Goal: Task Accomplishment & Management: Manage account settings

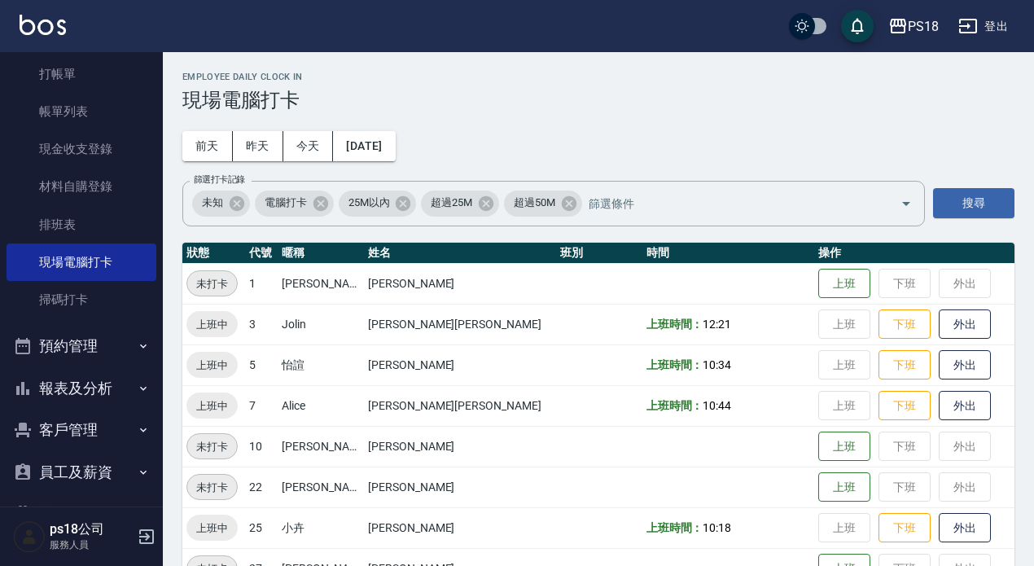
scroll to position [100, 0]
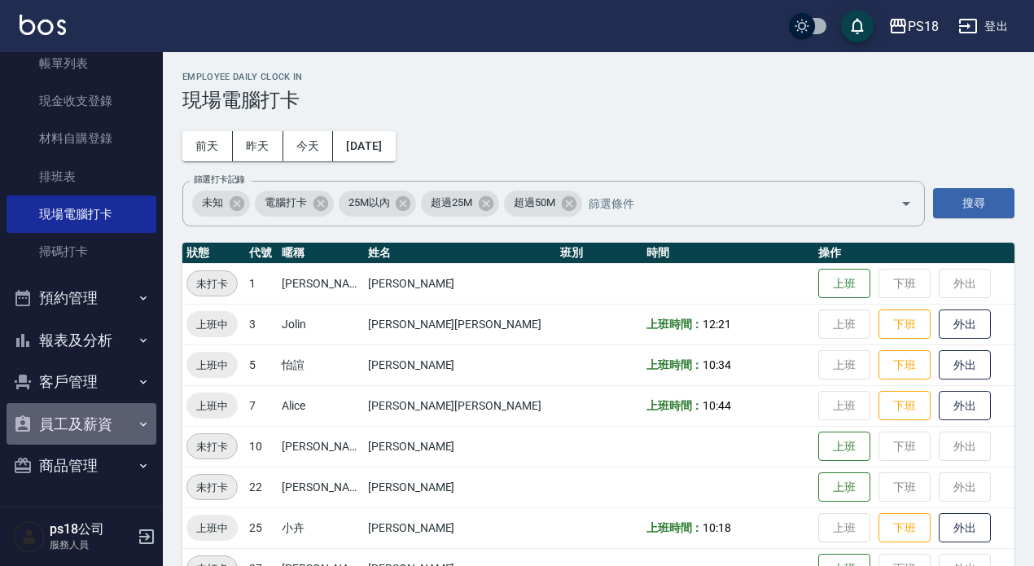
click at [107, 424] on button "員工及薪資" at bounding box center [82, 424] width 150 height 42
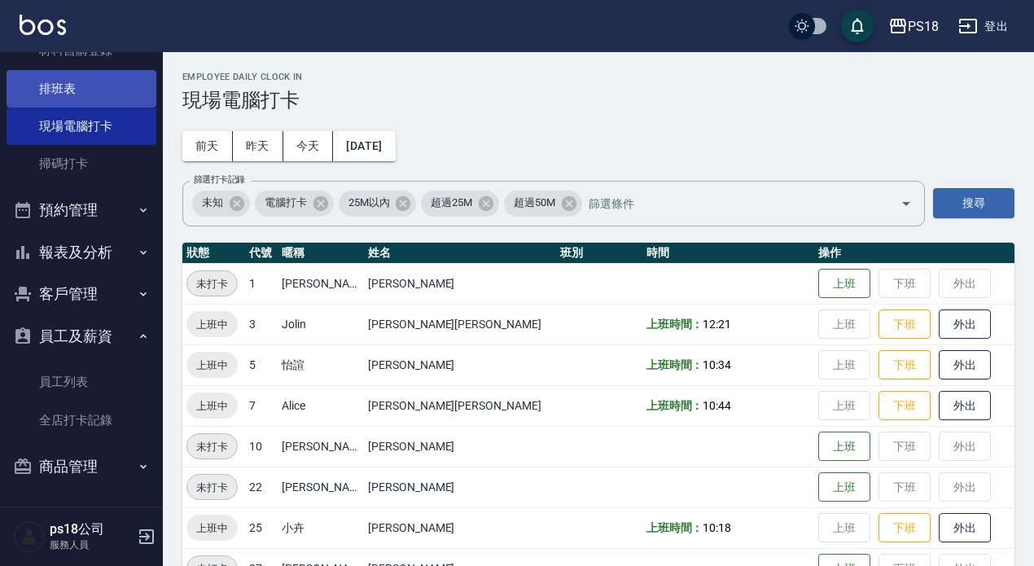
scroll to position [0, 0]
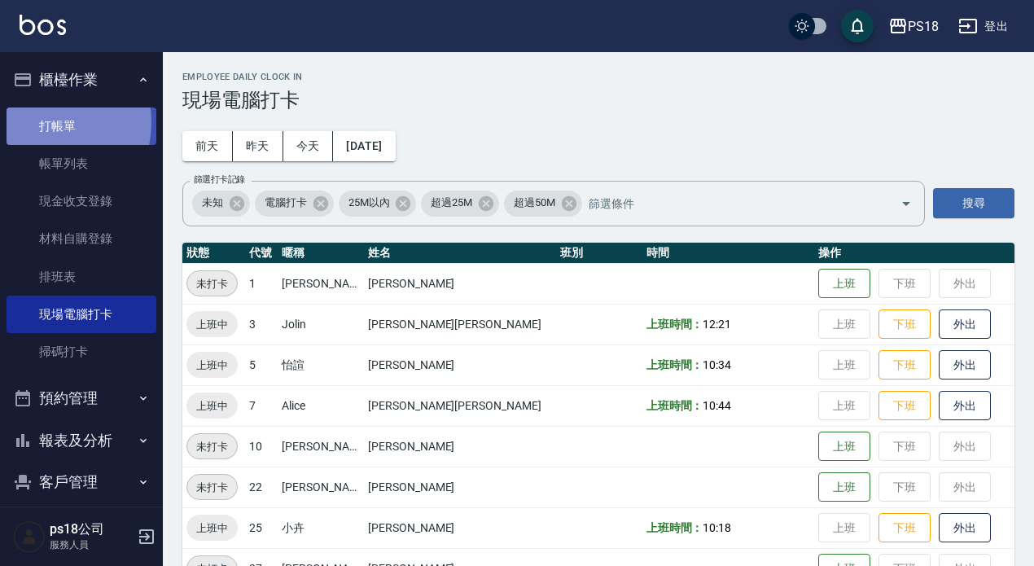
click at [46, 122] on link "打帳單" at bounding box center [82, 125] width 150 height 37
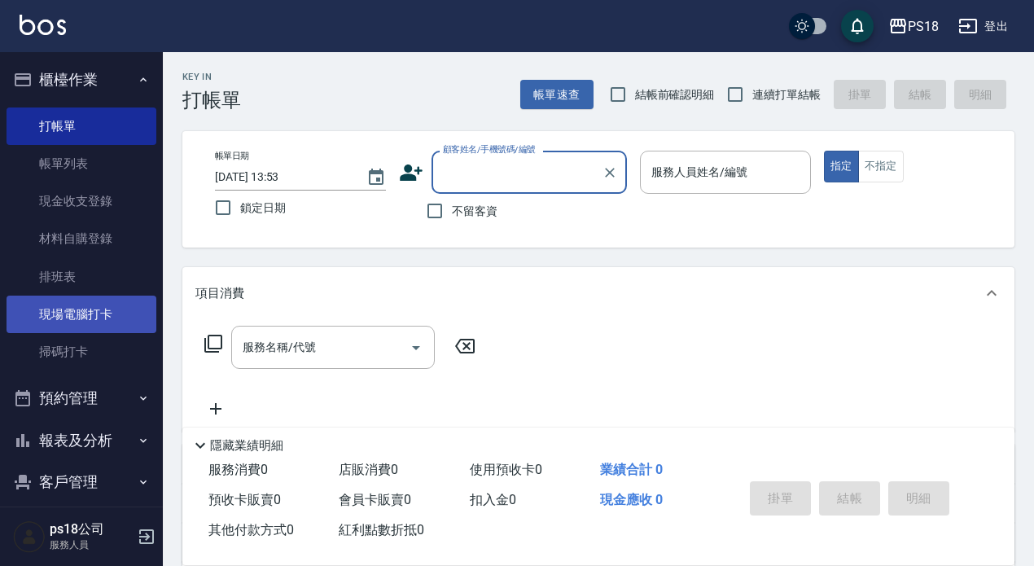
drag, startPoint x: 109, startPoint y: 318, endPoint x: 99, endPoint y: 305, distance: 16.8
click at [109, 317] on link "現場電腦打卡" at bounding box center [82, 314] width 150 height 37
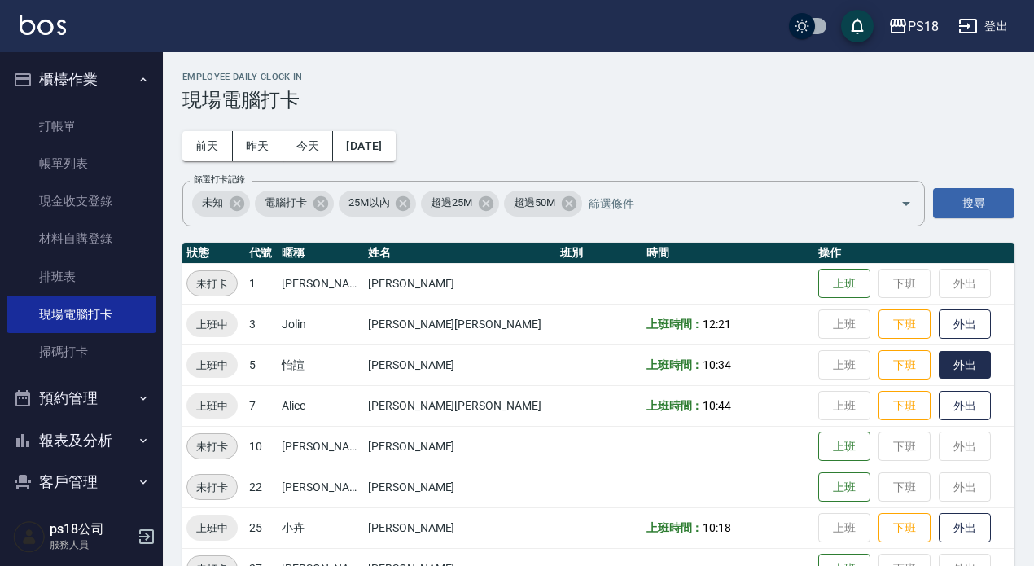
click at [939, 366] on button "外出" at bounding box center [965, 365] width 52 height 28
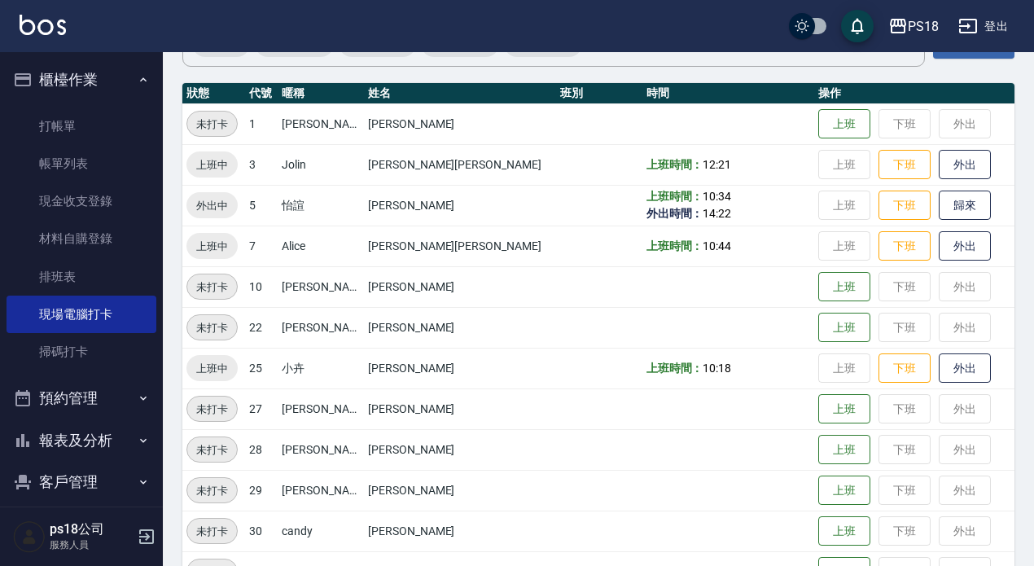
scroll to position [369, 0]
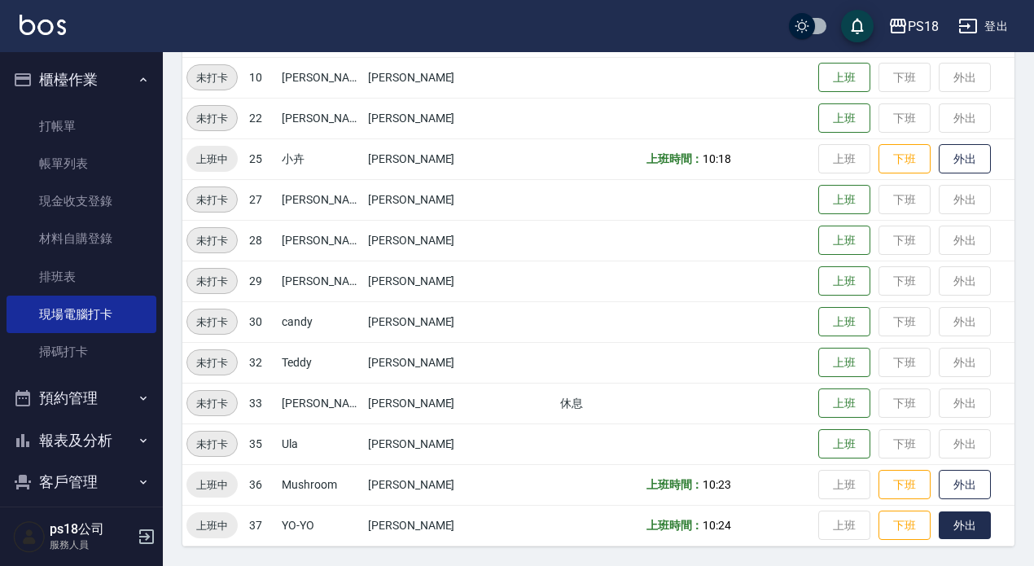
click at [939, 523] on button "外出" at bounding box center [965, 525] width 52 height 28
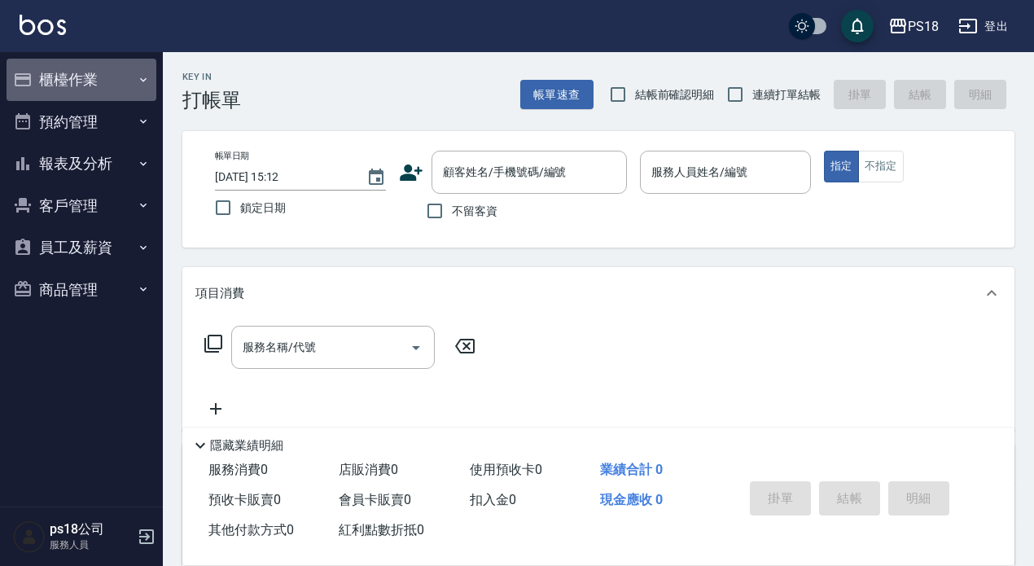
click at [112, 74] on button "櫃檯作業" at bounding box center [82, 80] width 150 height 42
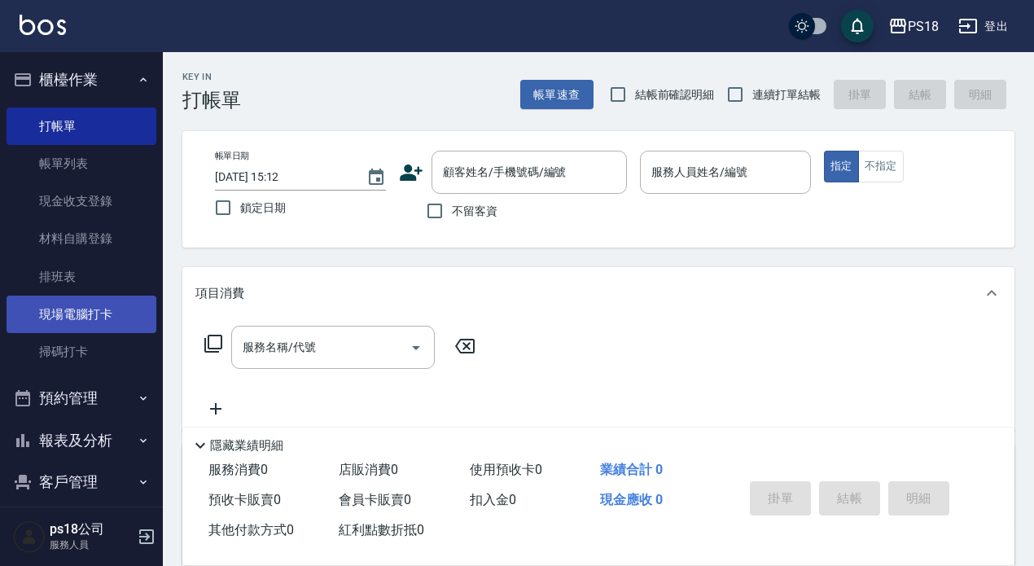
click at [85, 310] on link "現場電腦打卡" at bounding box center [82, 314] width 150 height 37
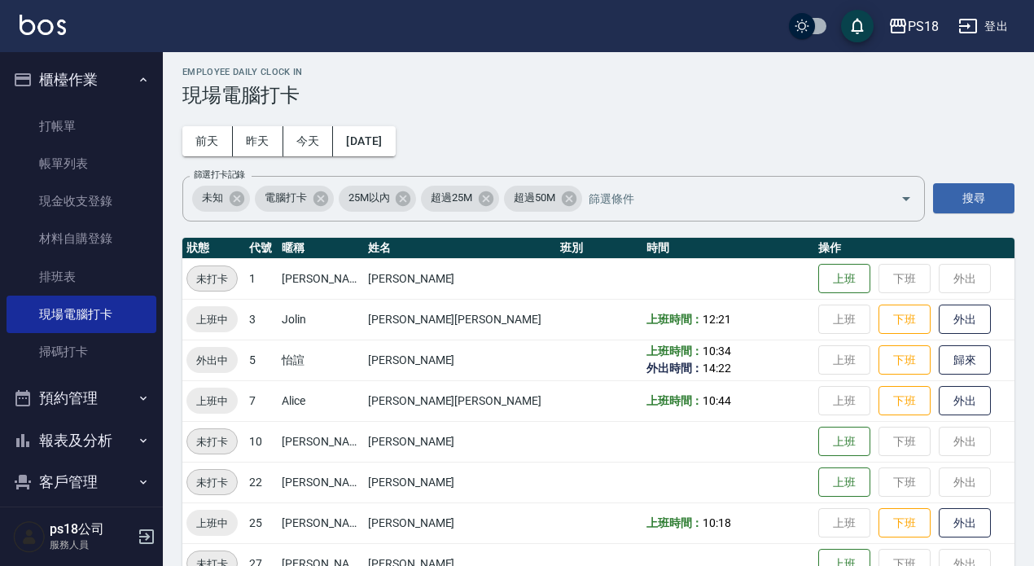
scroll to position [369, 0]
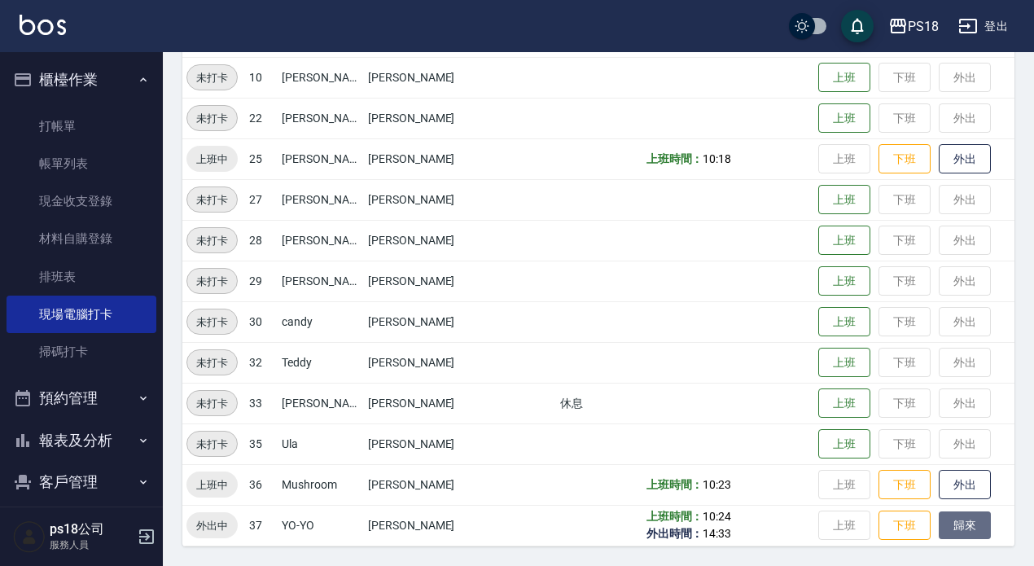
click at [892, 515] on button "歸來" at bounding box center [965, 525] width 52 height 28
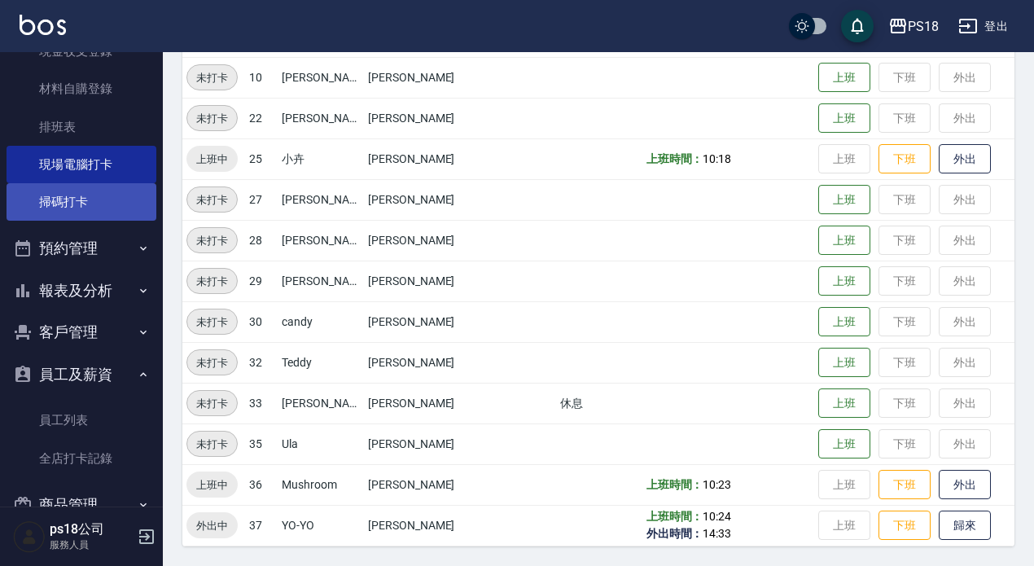
scroll to position [163, 0]
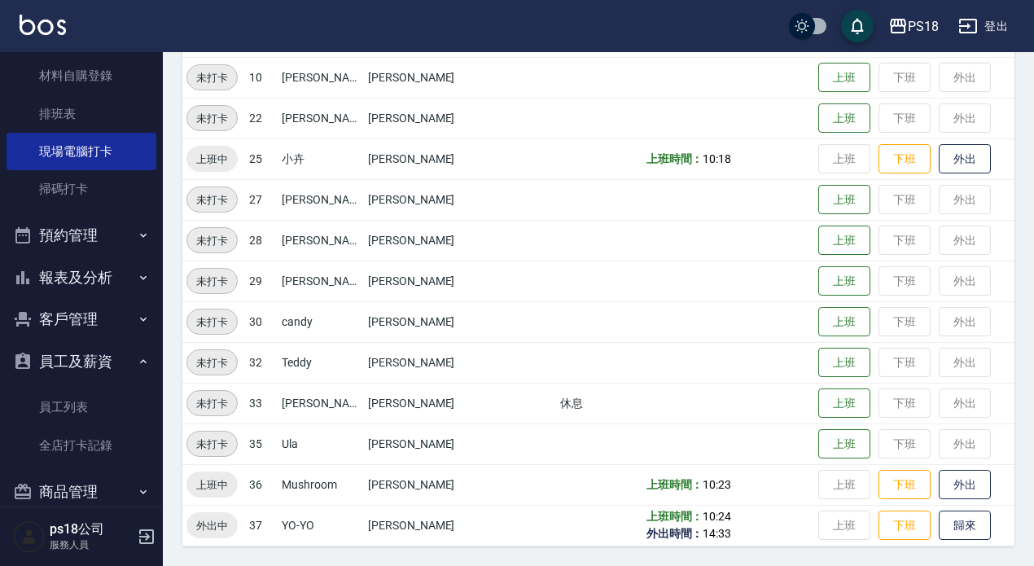
click at [83, 282] on button "報表及分析" at bounding box center [82, 277] width 150 height 42
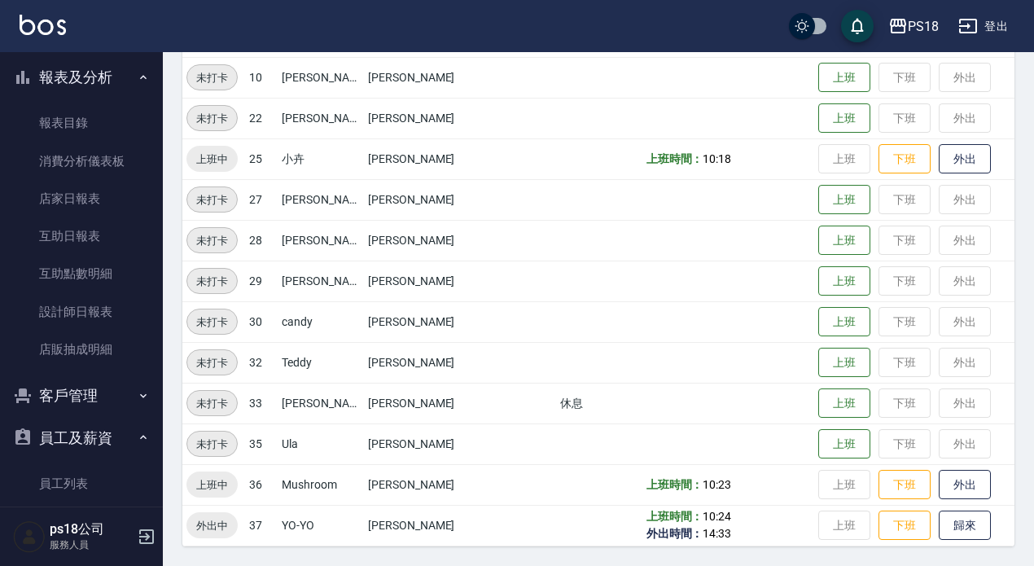
scroll to position [407, 0]
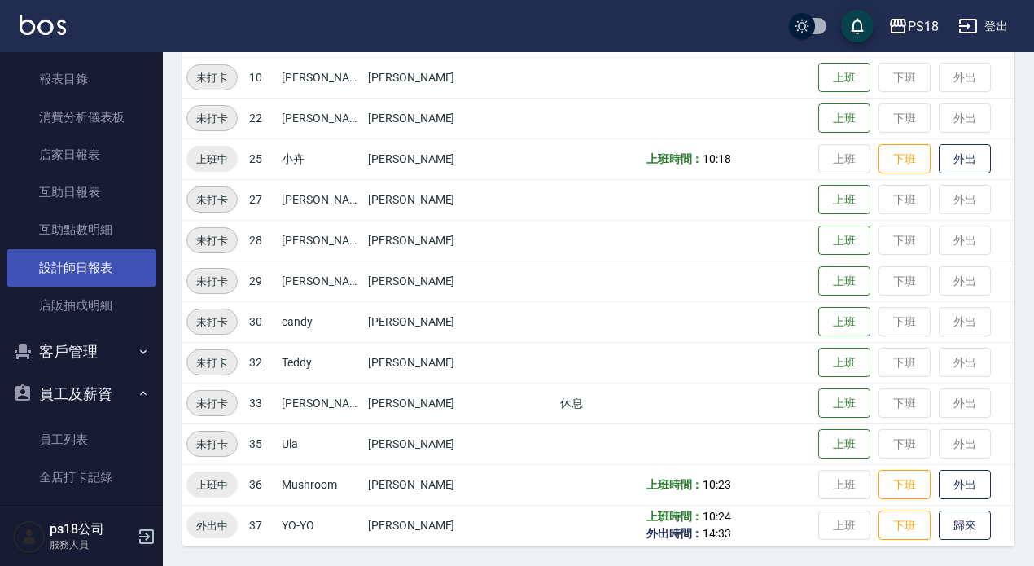
click at [84, 282] on link "設計師日報表" at bounding box center [82, 267] width 150 height 37
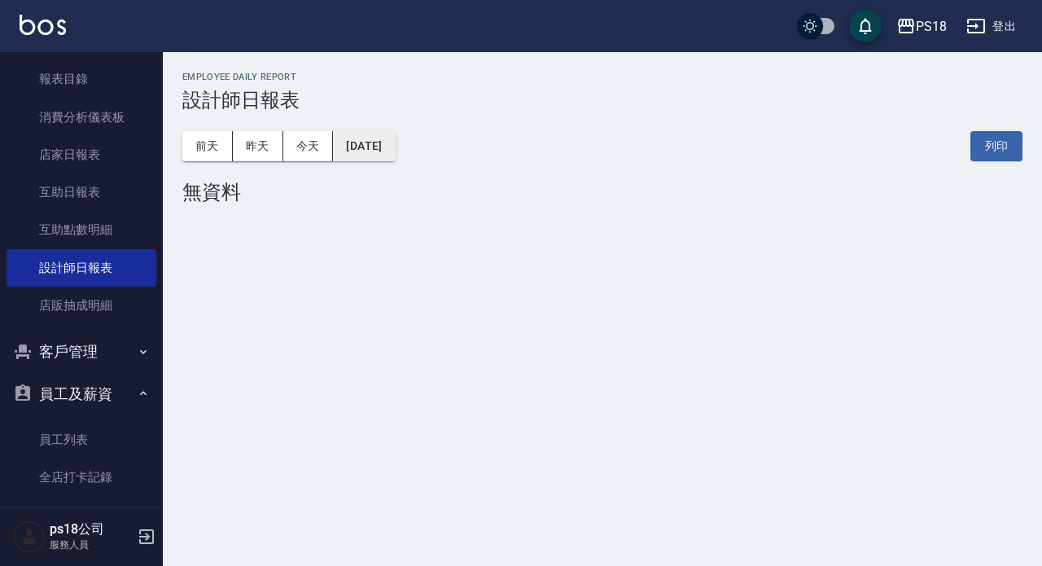
click at [395, 148] on button "[DATE]" at bounding box center [364, 146] width 62 height 30
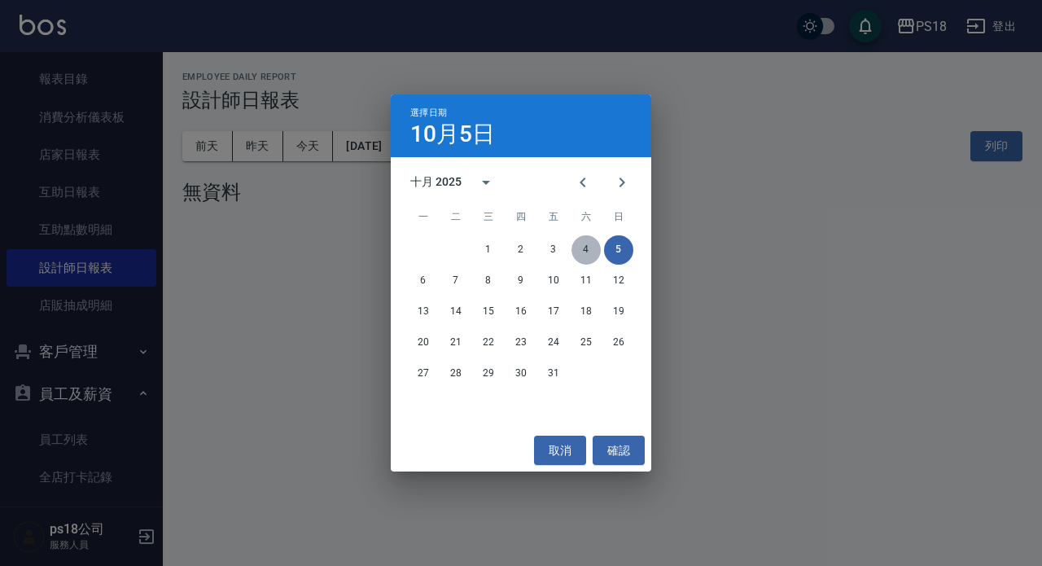
click at [583, 245] on button "4" at bounding box center [586, 249] width 29 height 29
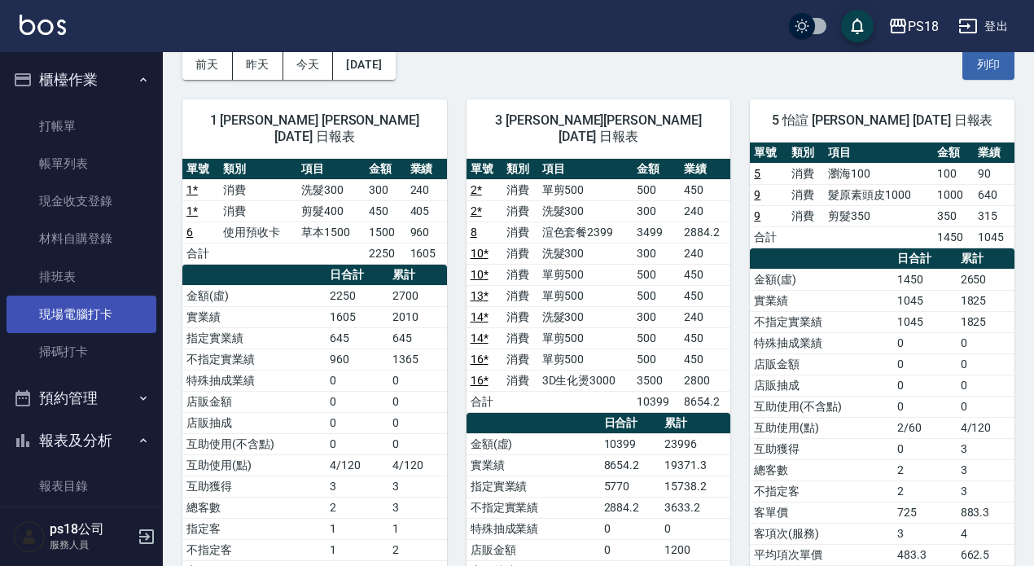
click at [89, 311] on link "現場電腦打卡" at bounding box center [82, 314] width 150 height 37
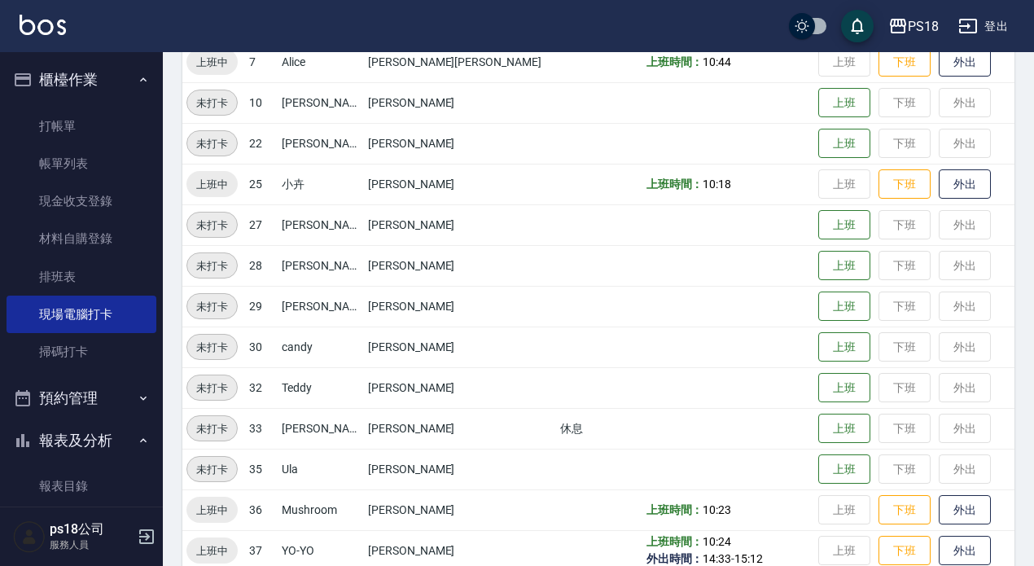
scroll to position [369, 0]
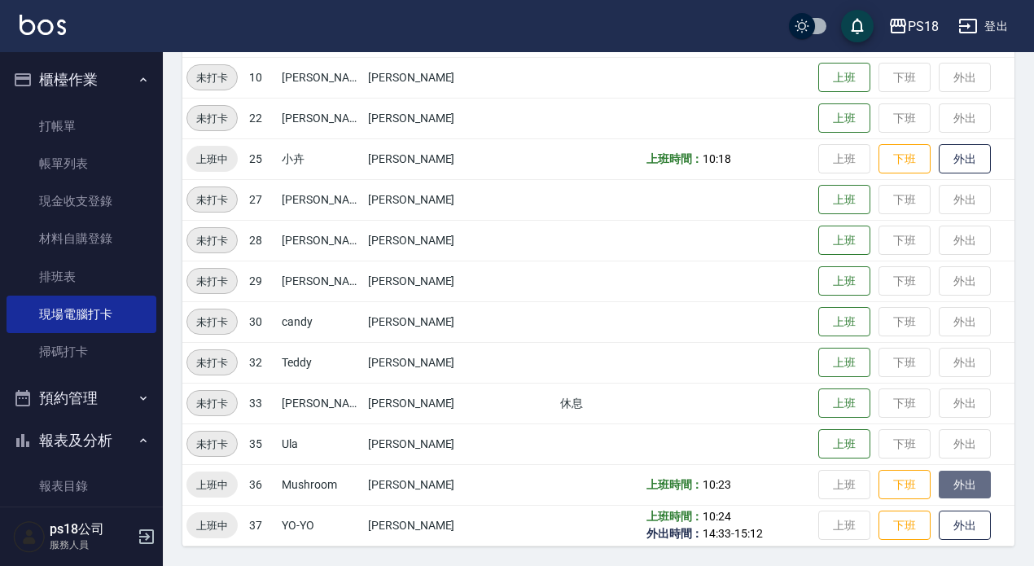
click at [947, 486] on button "外出" at bounding box center [965, 485] width 52 height 28
drag, startPoint x: 918, startPoint y: 476, endPoint x: 932, endPoint y: 476, distance: 13.8
click at [939, 476] on button "歸來" at bounding box center [965, 485] width 52 height 28
click at [939, 164] on button "外出" at bounding box center [965, 159] width 52 height 28
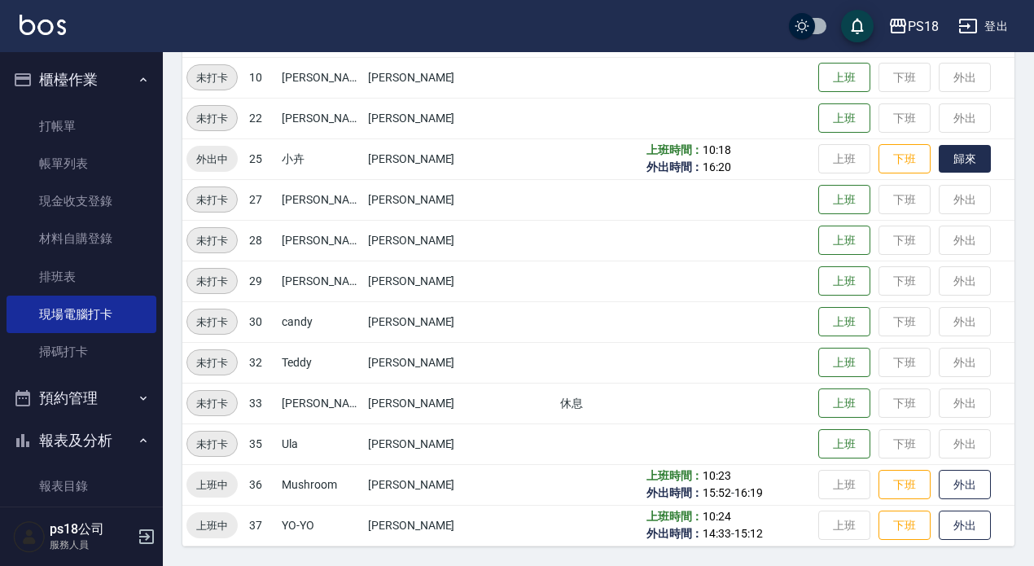
click at [939, 164] on button "歸來" at bounding box center [965, 159] width 52 height 28
click at [949, 157] on button "外出" at bounding box center [965, 159] width 52 height 28
